Goal: Task Accomplishment & Management: Use online tool/utility

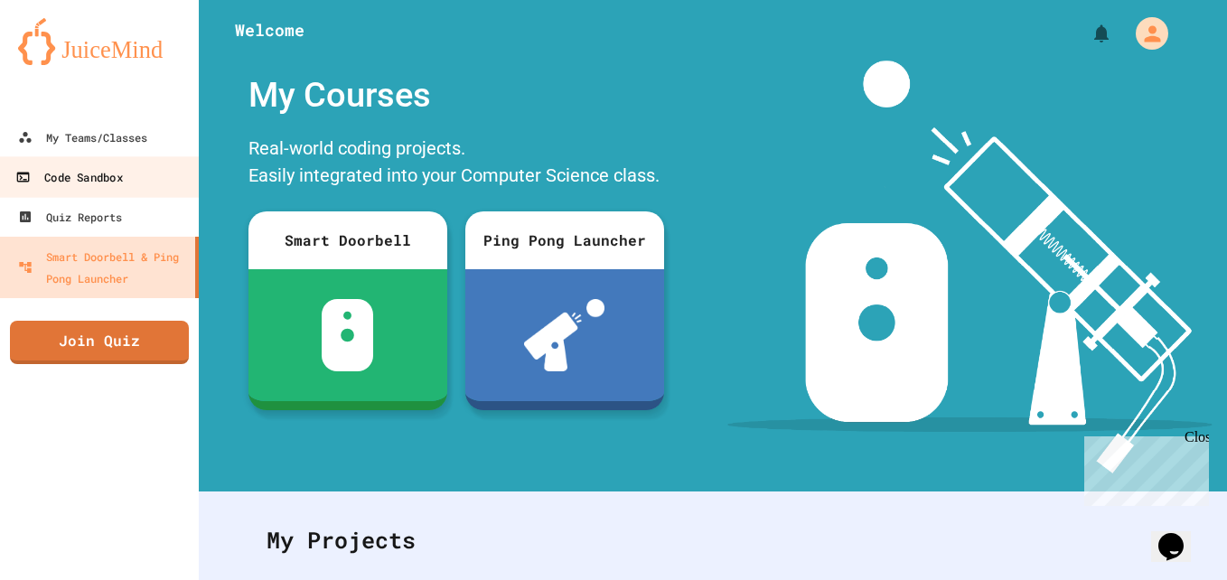
click at [95, 172] on div "Code Sandbox" at bounding box center [68, 177] width 107 height 23
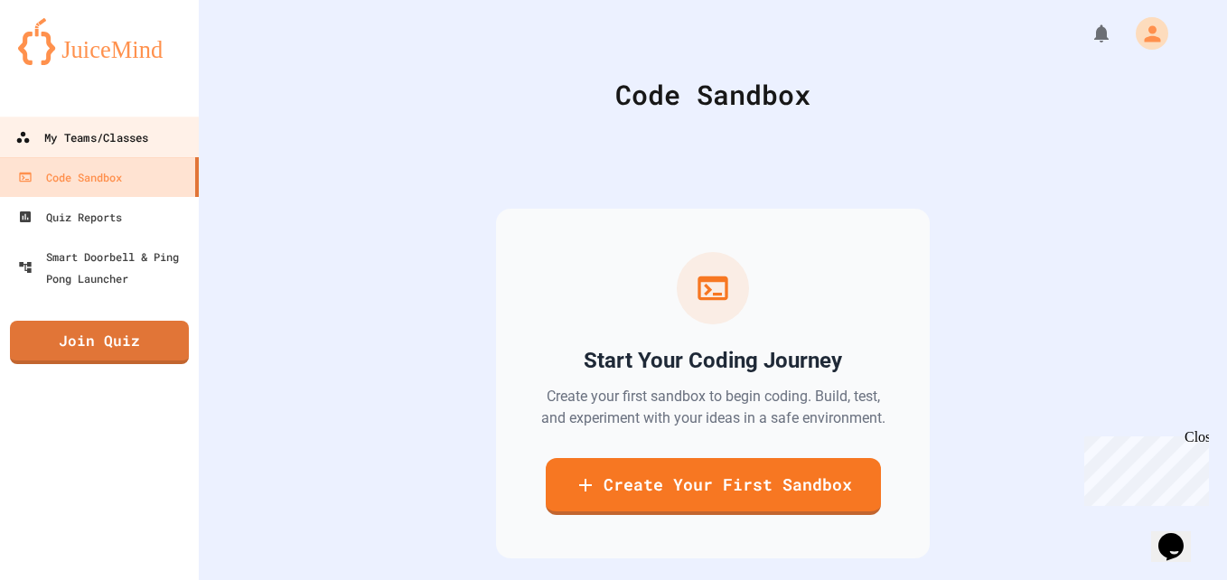
click at [110, 136] on div "My Teams/Classes" at bounding box center [81, 137] width 133 height 23
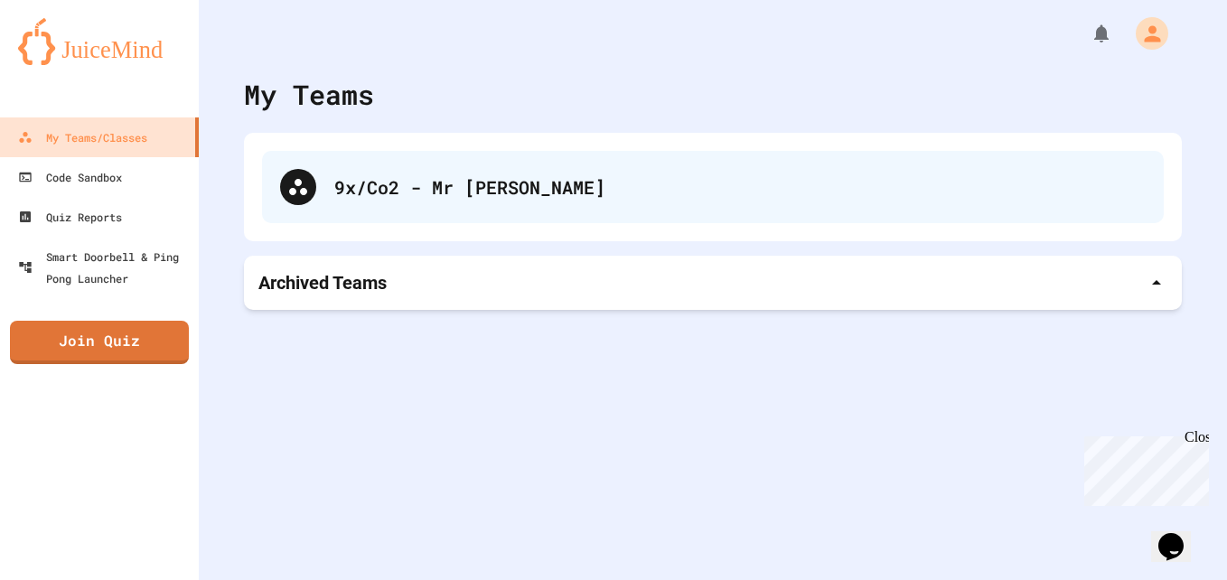
click at [301, 191] on icon at bounding box center [298, 187] width 18 height 16
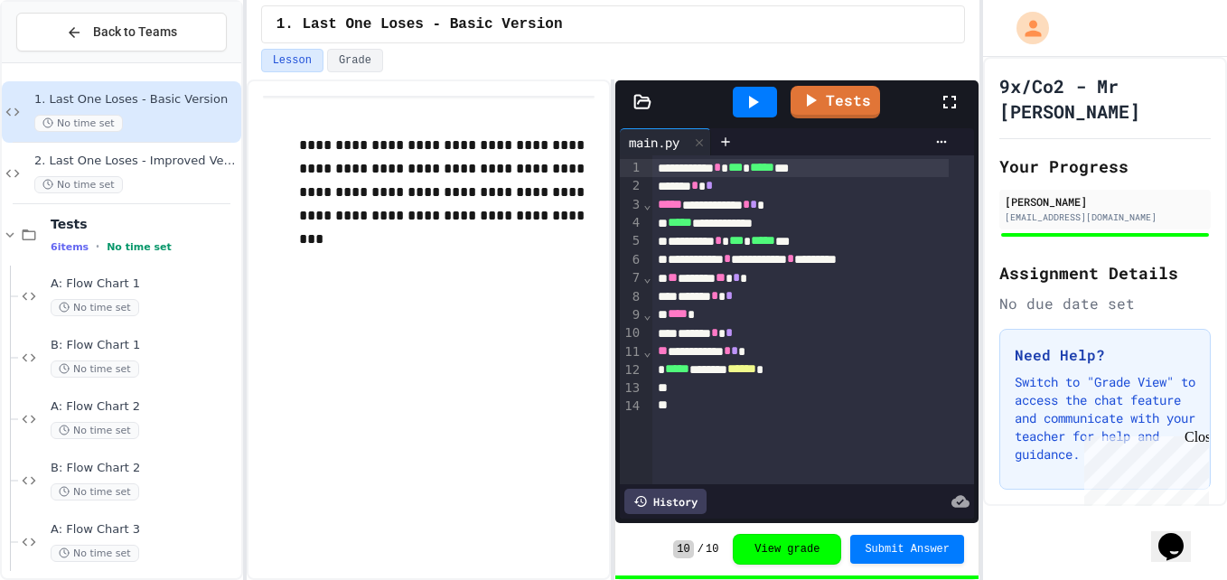
click at [762, 99] on icon at bounding box center [753, 102] width 22 height 22
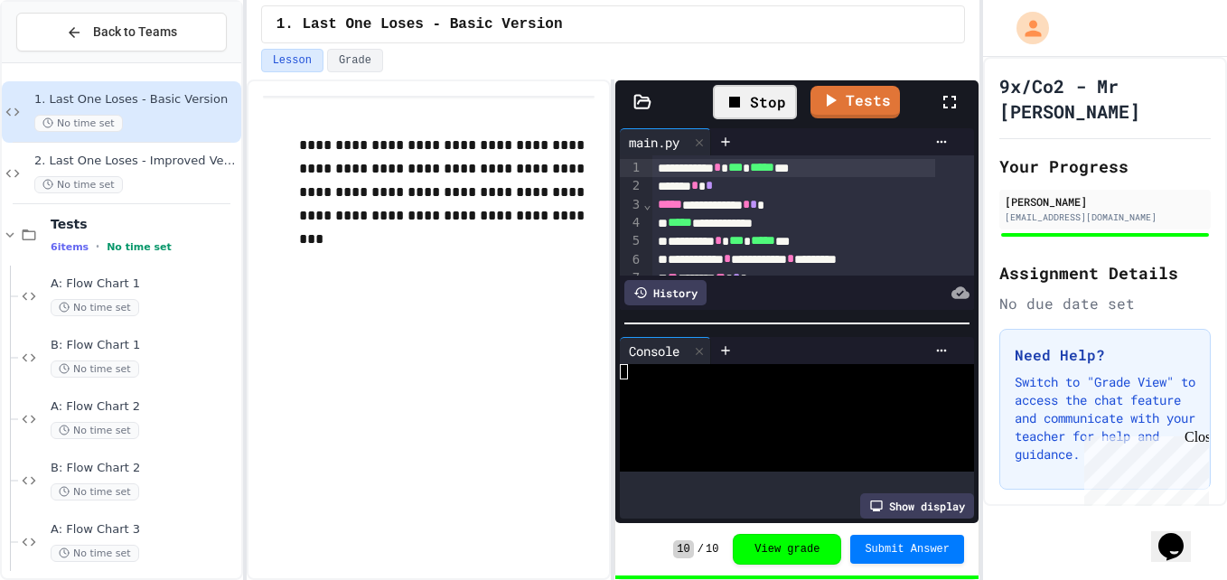
click at [790, 384] on div at bounding box center [782, 386] width 325 height 15
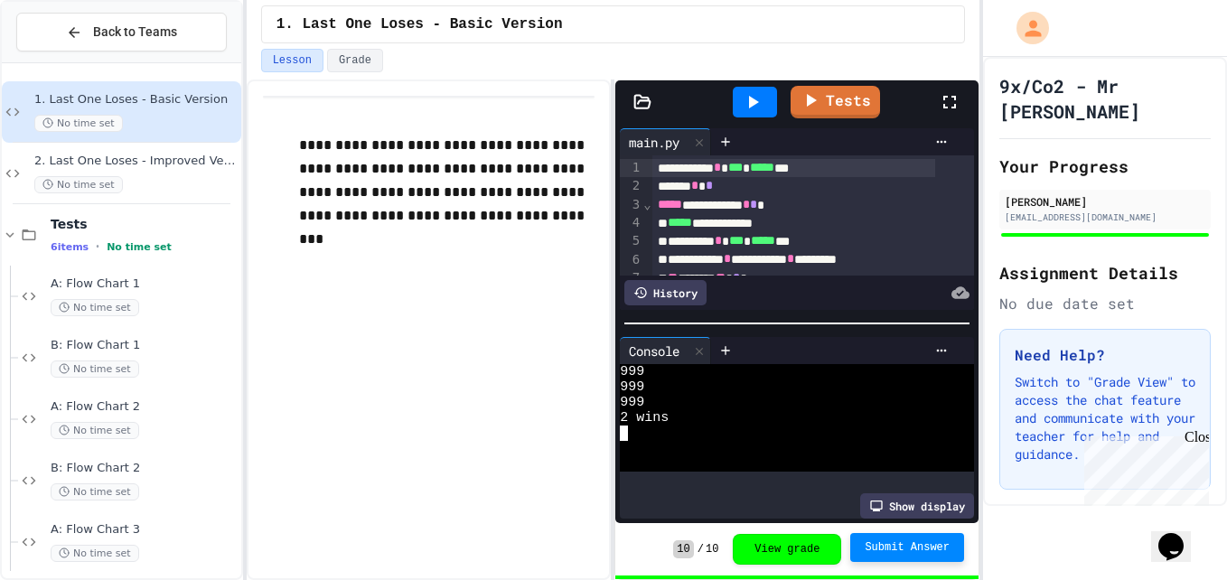
click at [876, 549] on span "Submit Answer" at bounding box center [907, 547] width 85 height 14
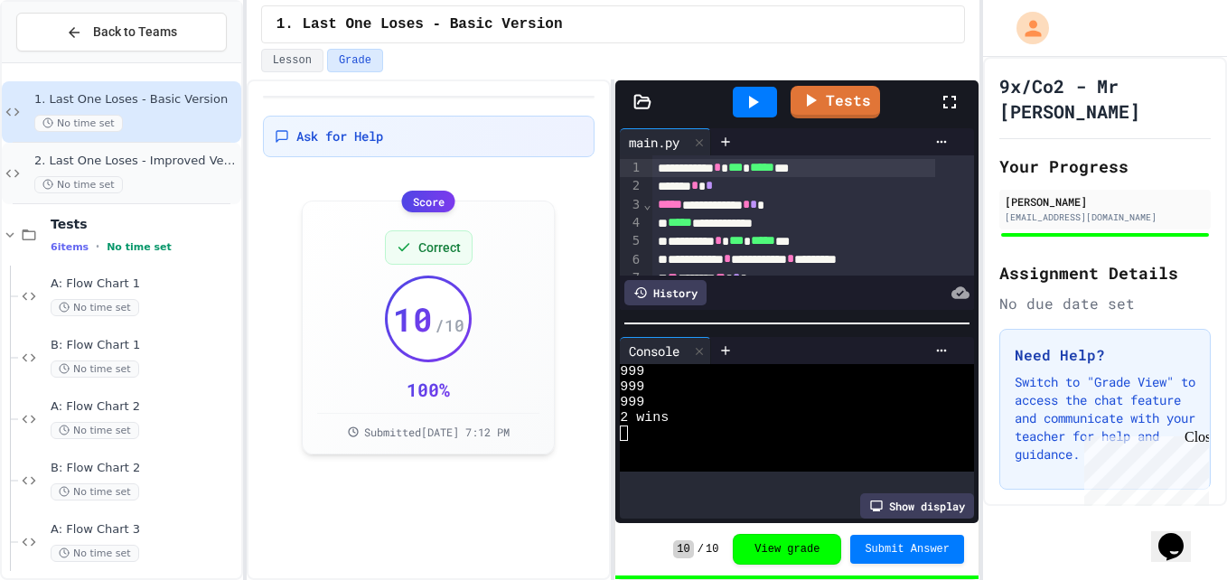
click at [154, 172] on div "2. Last One Loses - Improved Version No time set" at bounding box center [135, 174] width 203 height 40
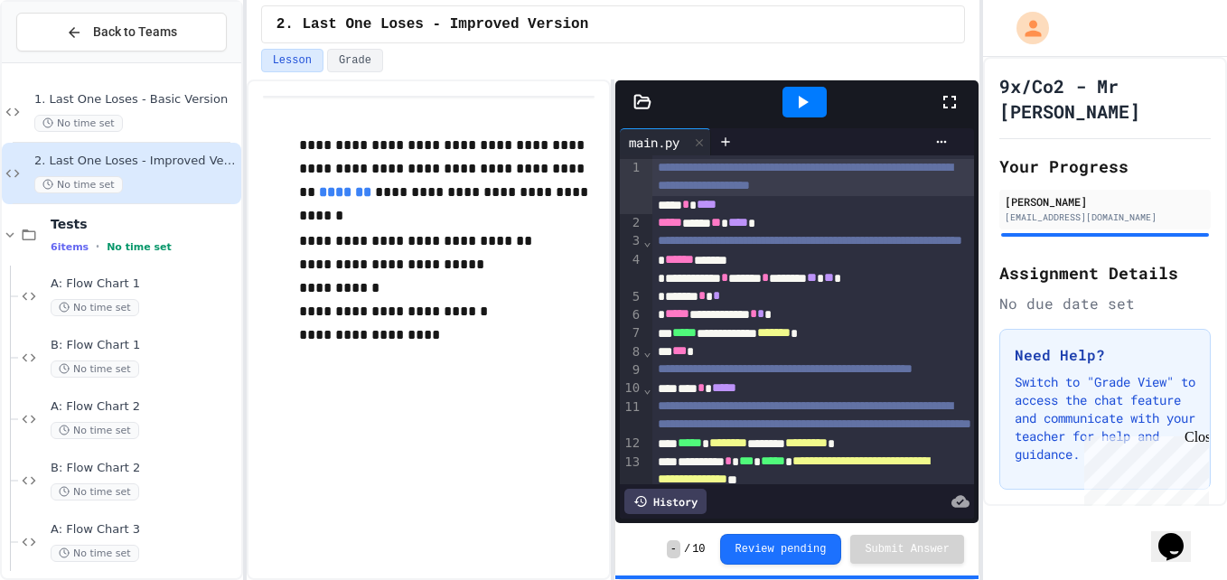
click at [946, 117] on div at bounding box center [959, 102] width 40 height 49
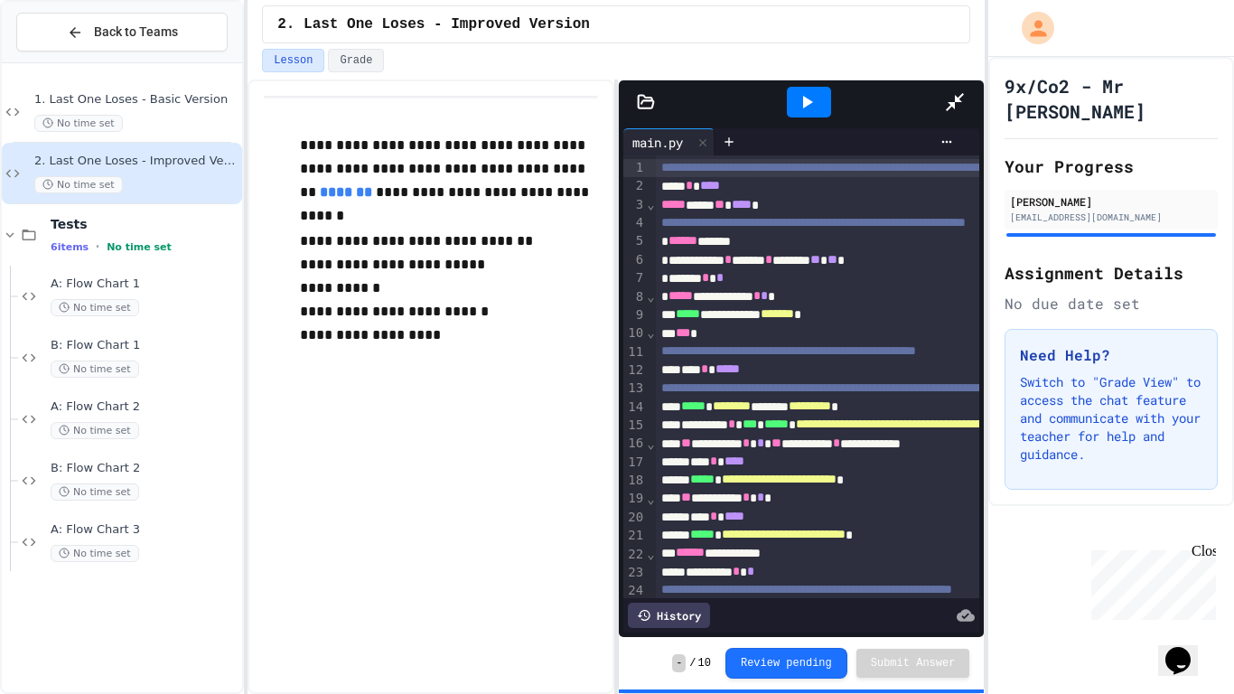
scroll to position [208, 0]
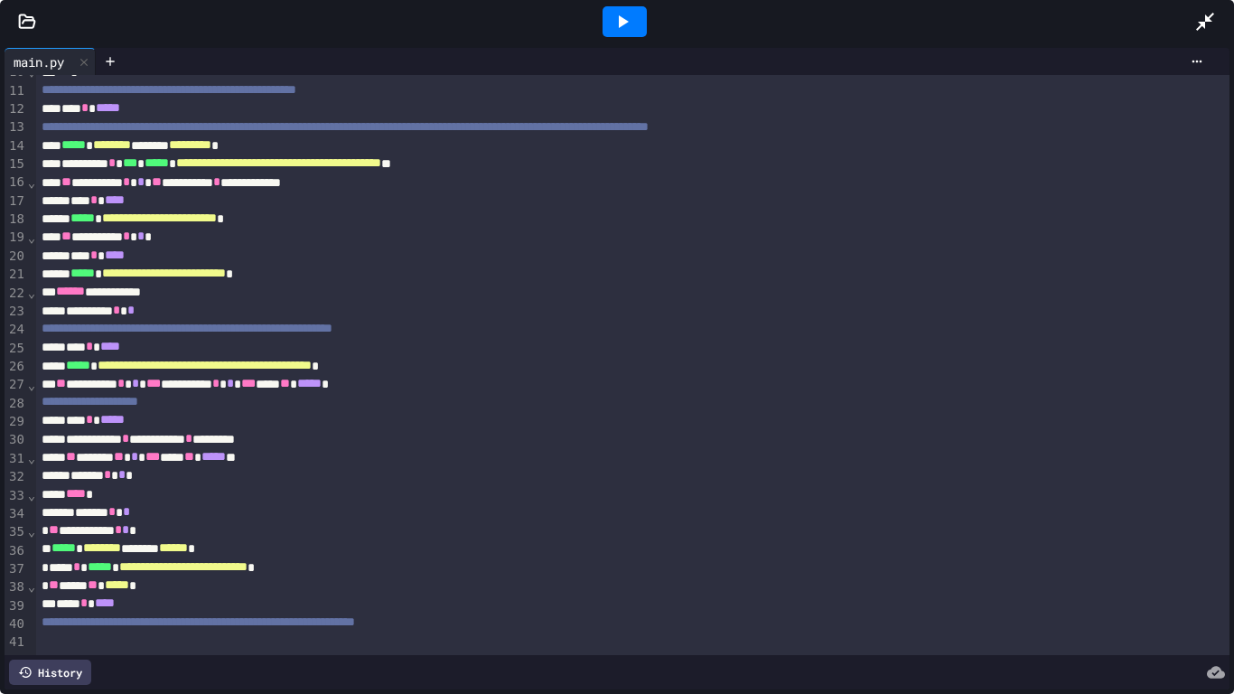
click at [645, 13] on div at bounding box center [625, 21] width 44 height 31
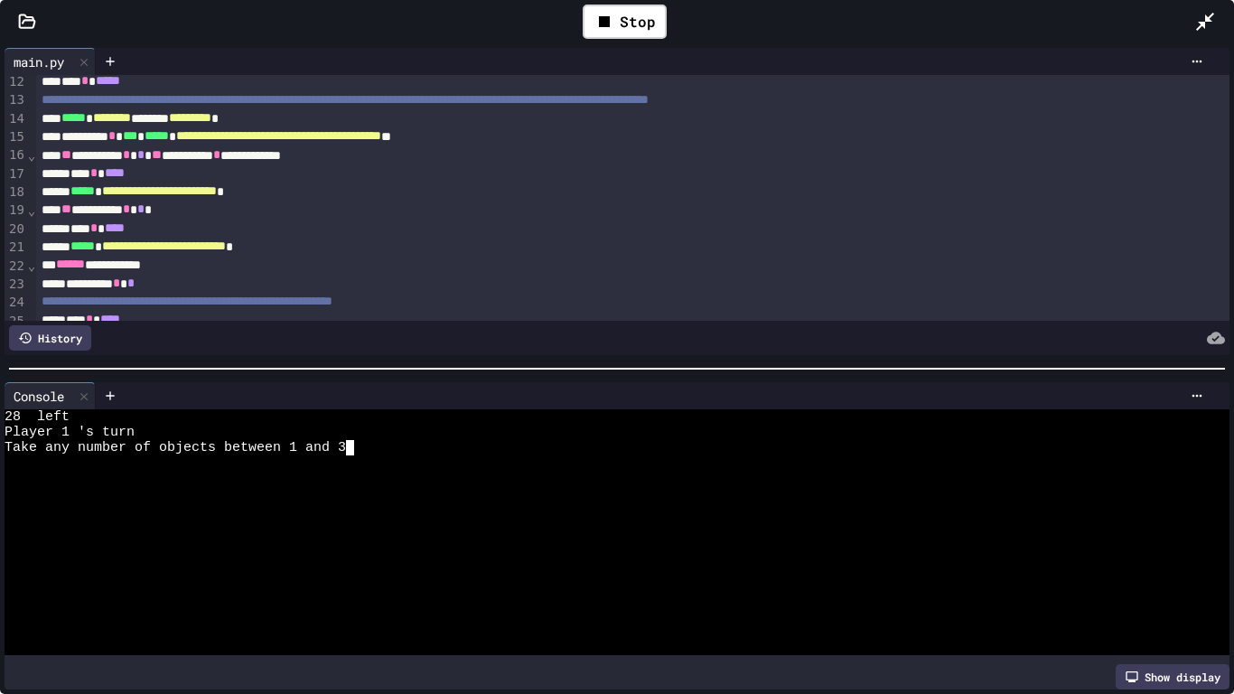
click at [444, 471] on div at bounding box center [602, 478] width 1195 height 15
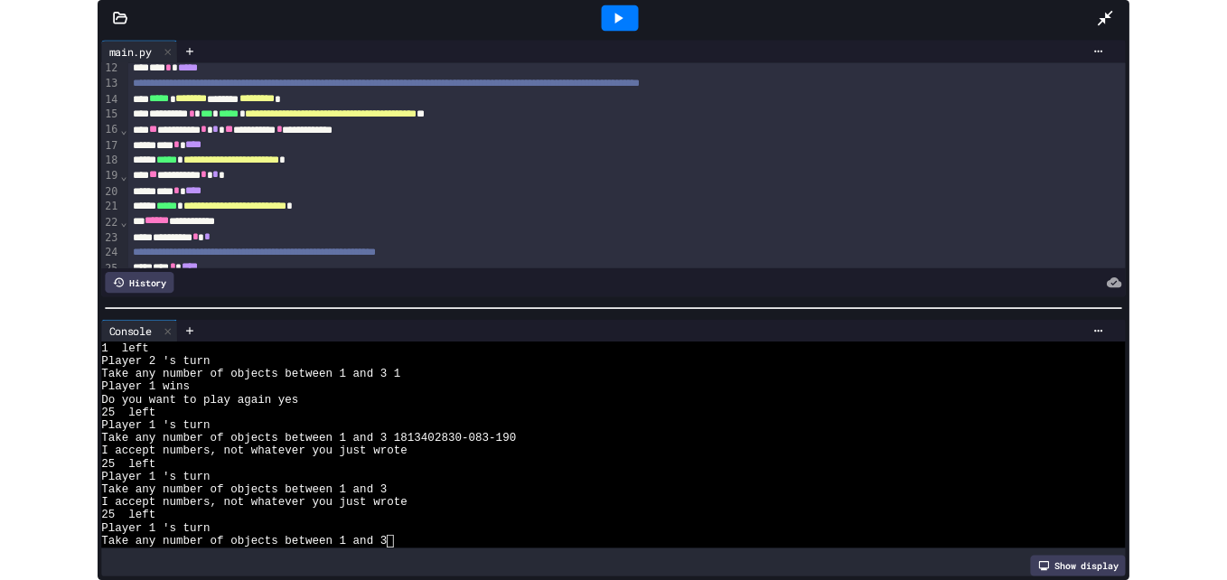
scroll to position [0, 0]
